Goal: Register for event/course

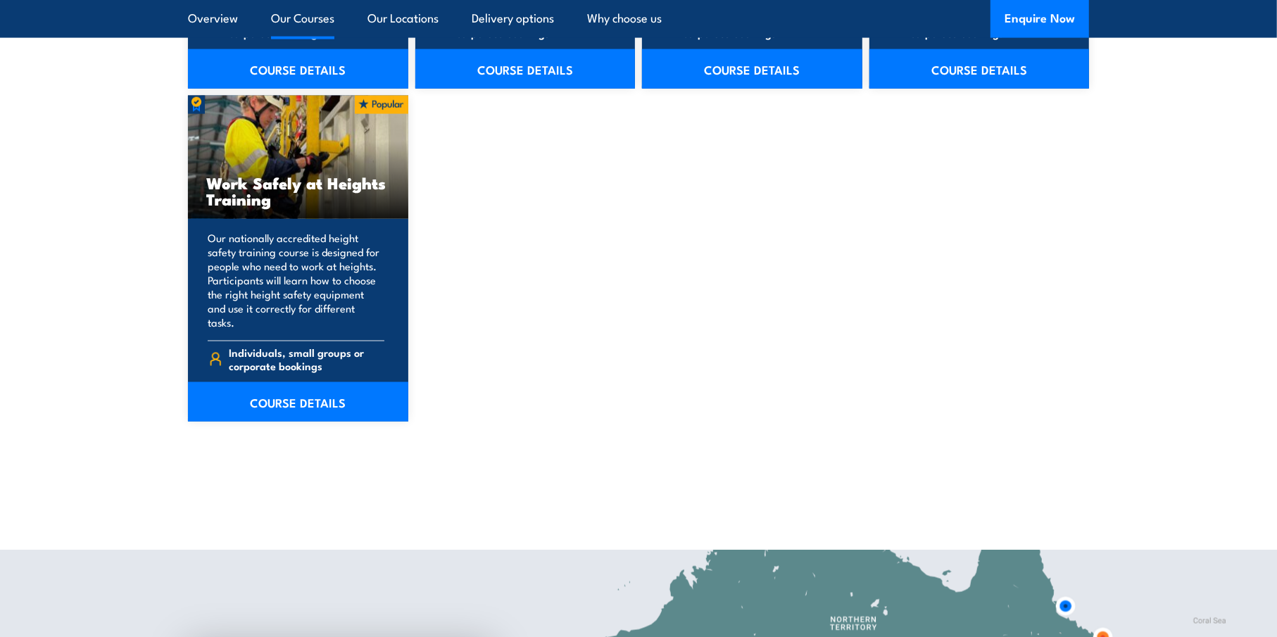
scroll to position [1831, 0]
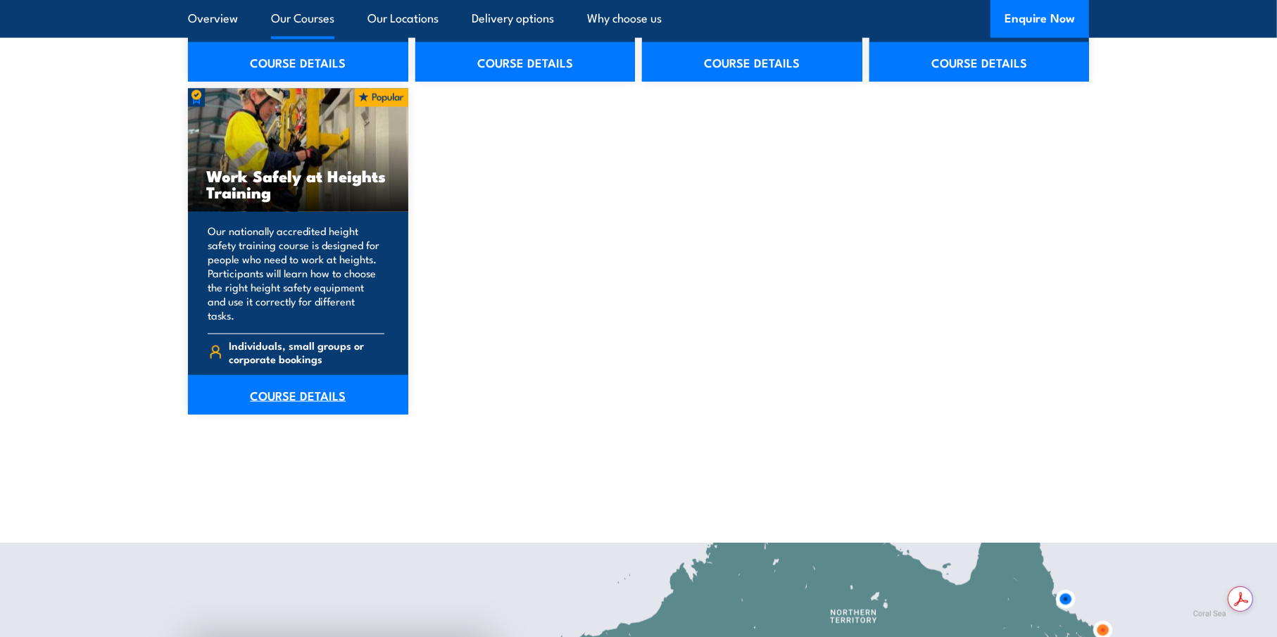
click at [301, 377] on link "COURSE DETAILS" at bounding box center [298, 394] width 220 height 39
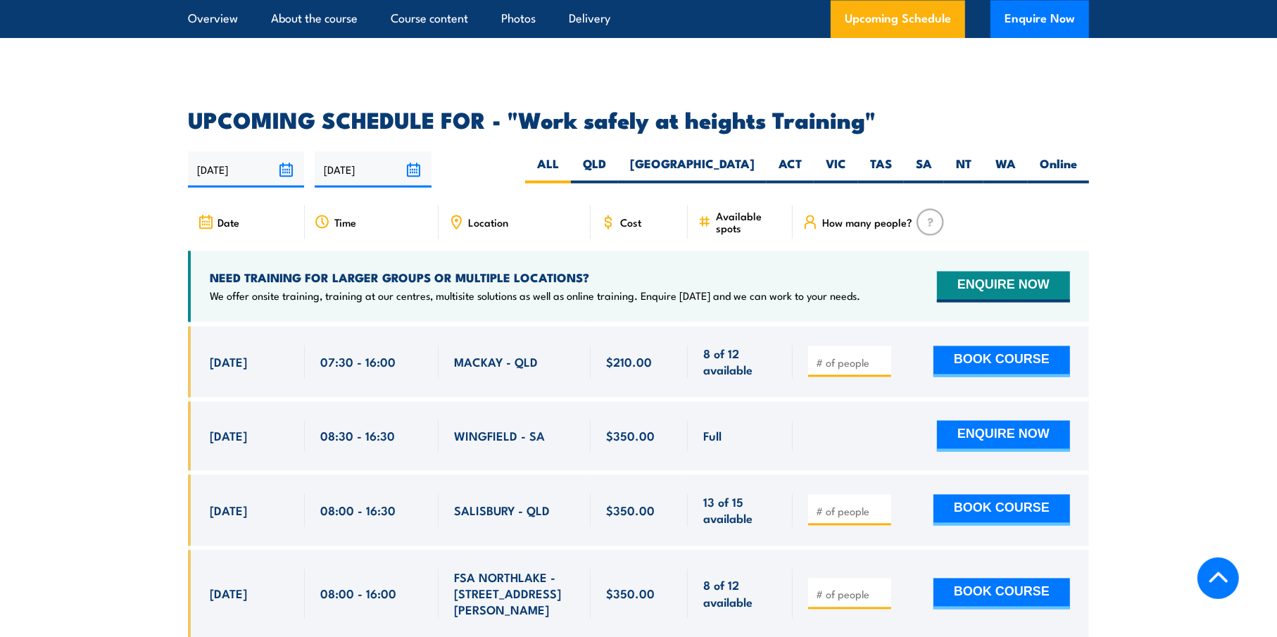
scroll to position [2253, 0]
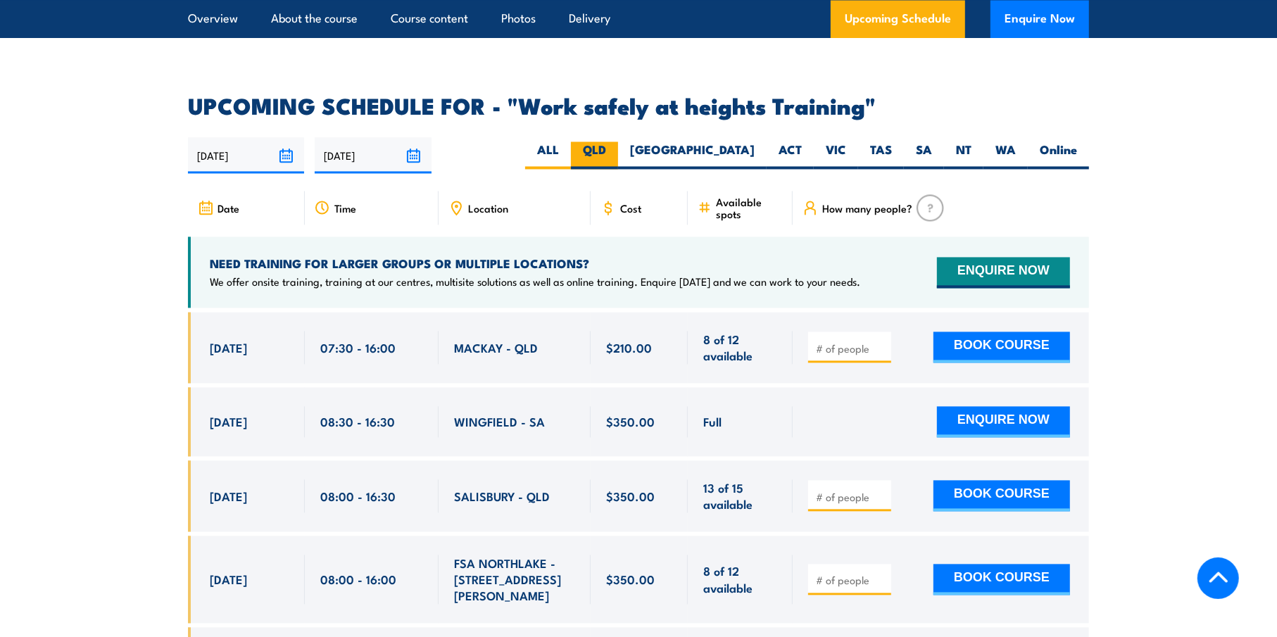
click at [618, 142] on label "QLD" at bounding box center [594, 155] width 47 height 27
click at [615, 142] on input "QLD" at bounding box center [610, 146] width 9 height 9
radio input "true"
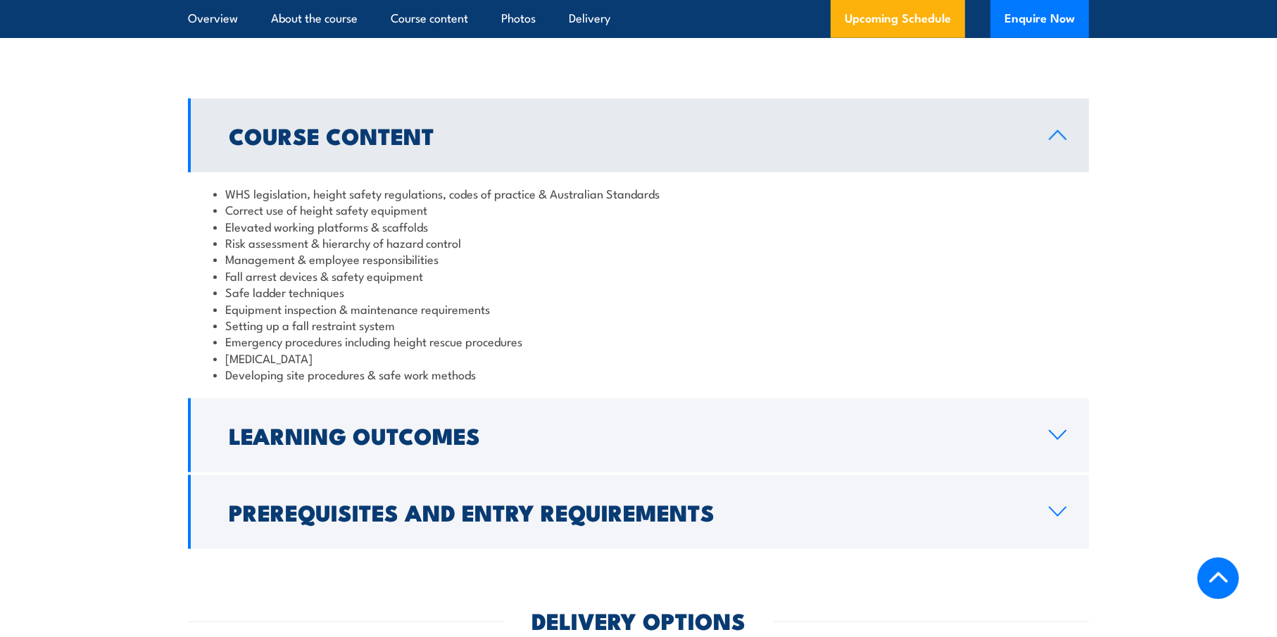
scroll to position [845, 0]
